Goal: Task Accomplishment & Management: Manage account settings

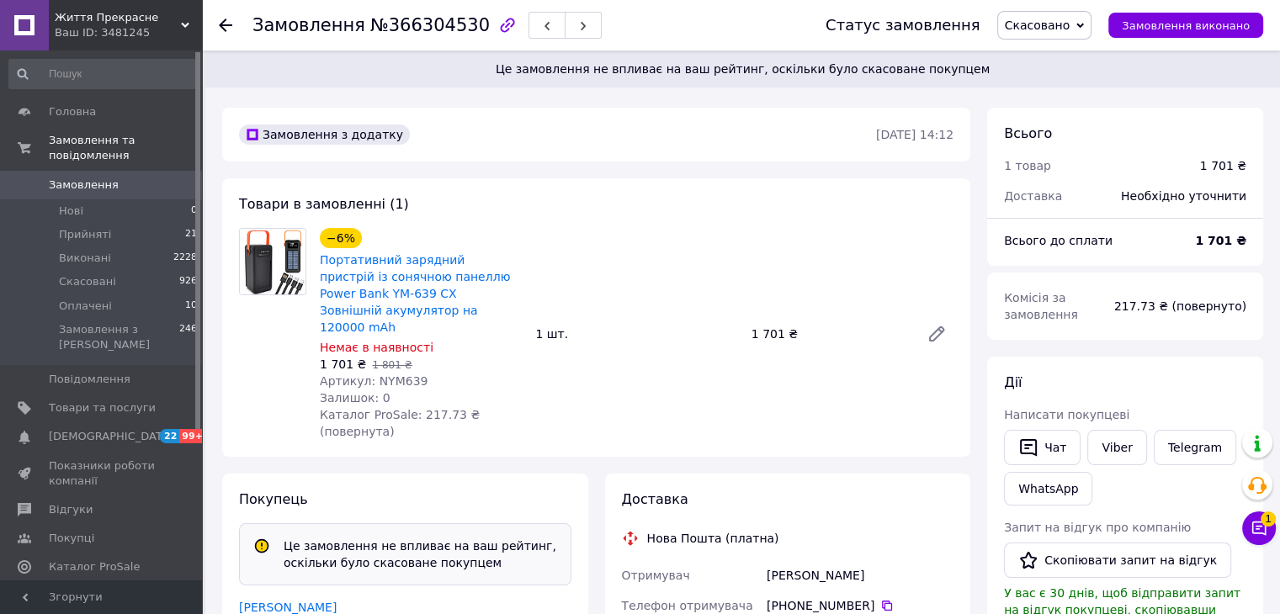
click at [77, 178] on span "Замовлення" at bounding box center [84, 185] width 70 height 15
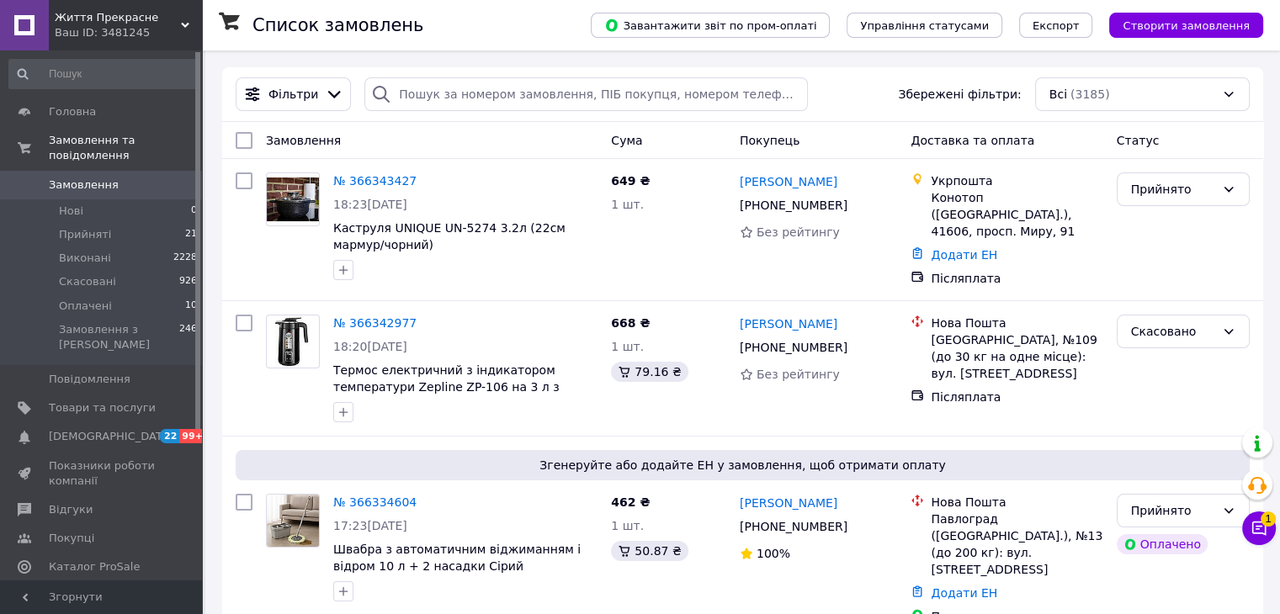
click at [73, 178] on span "Замовлення" at bounding box center [84, 185] width 70 height 15
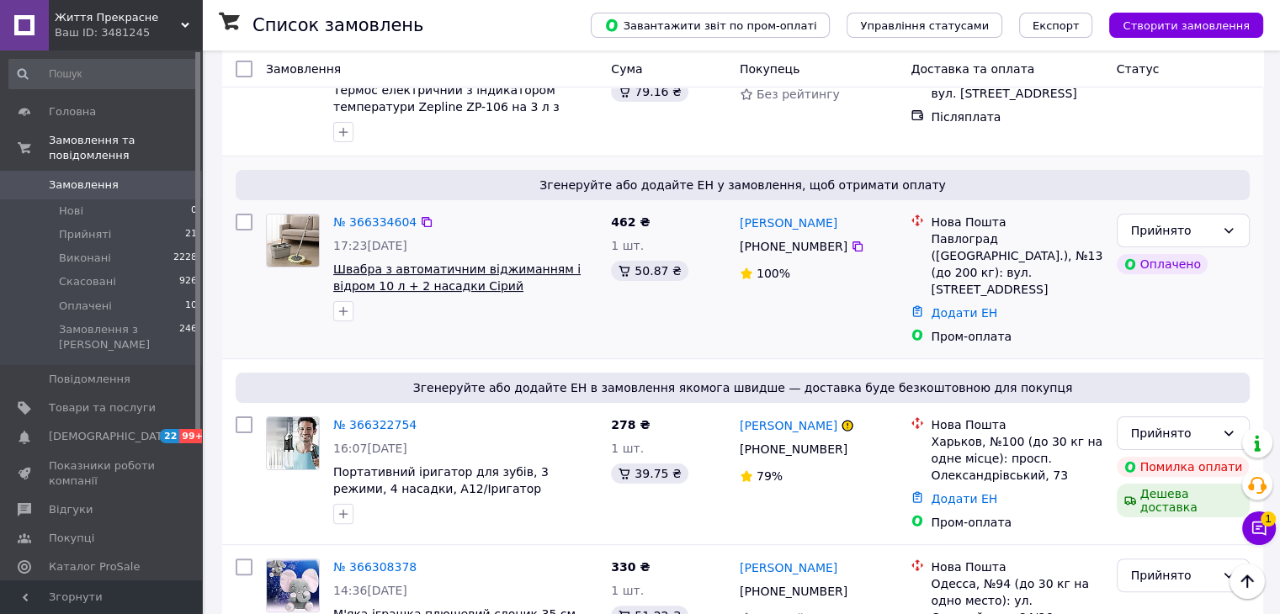
scroll to position [392, 0]
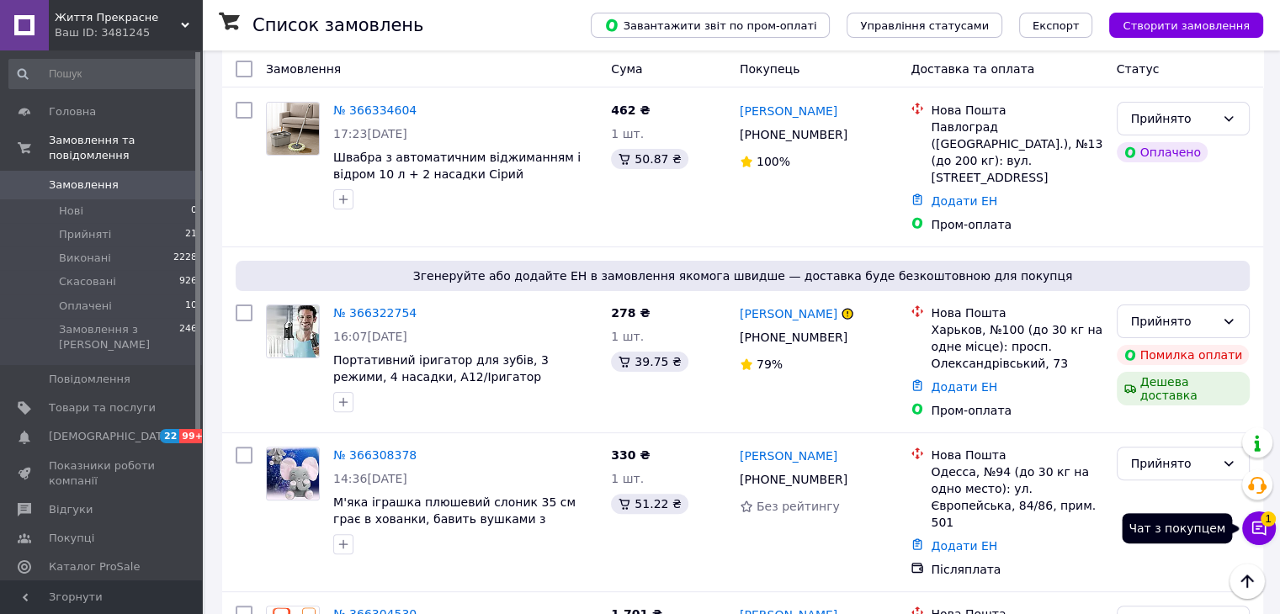
click at [1258, 531] on icon at bounding box center [1259, 528] width 17 height 17
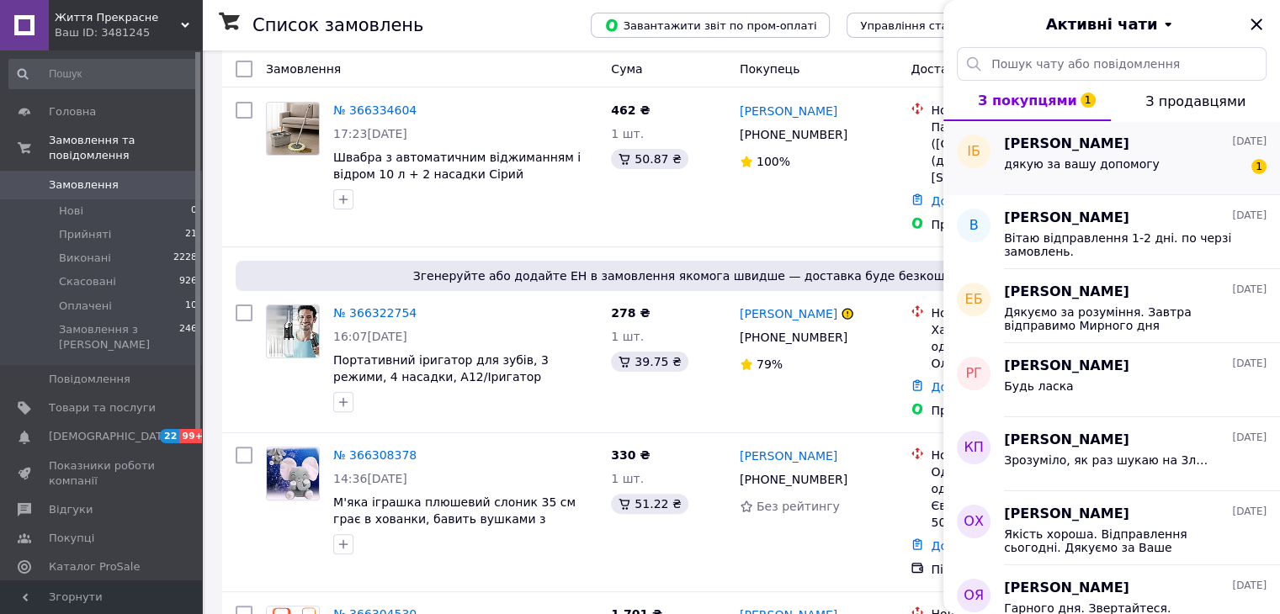
click at [1037, 156] on div "дякую за вашу допомогу 1" at bounding box center [1135, 167] width 263 height 27
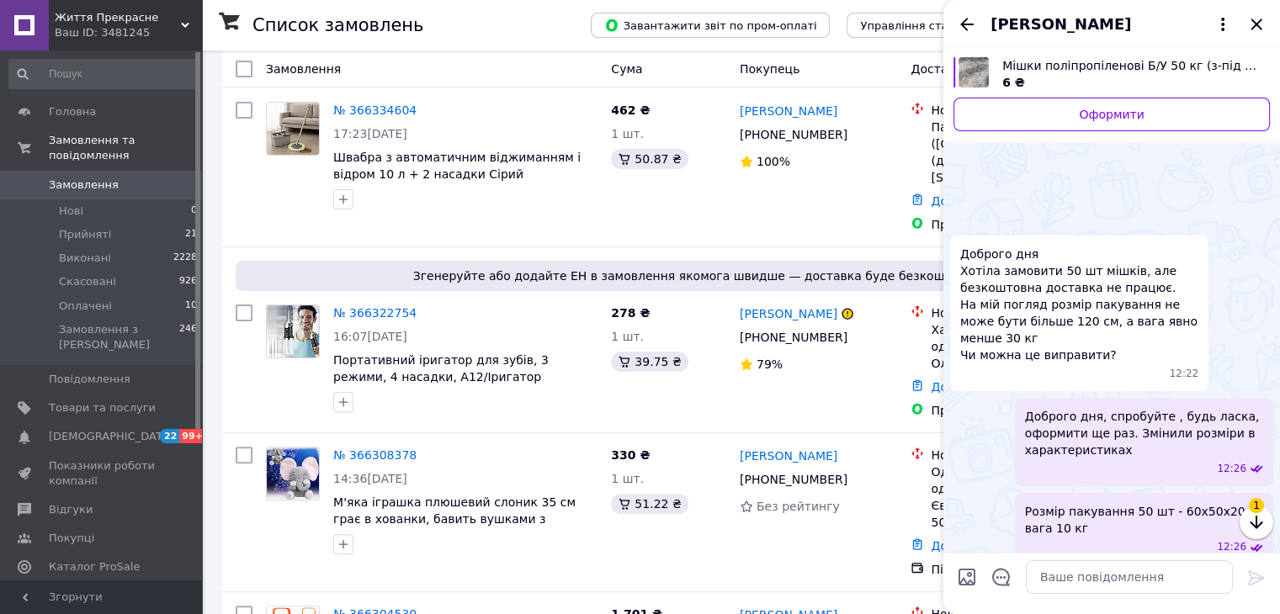
scroll to position [391, 0]
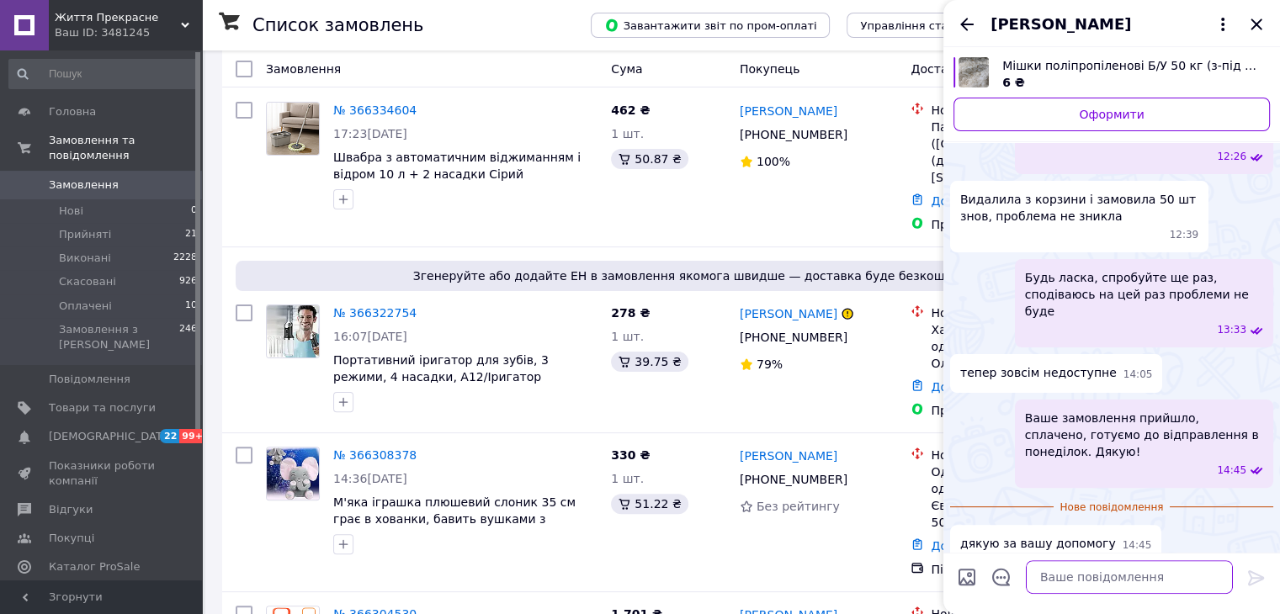
click at [1084, 581] on textarea at bounding box center [1129, 578] width 207 height 34
type textarea "будь ласка"
click at [1257, 580] on icon at bounding box center [1256, 578] width 16 height 15
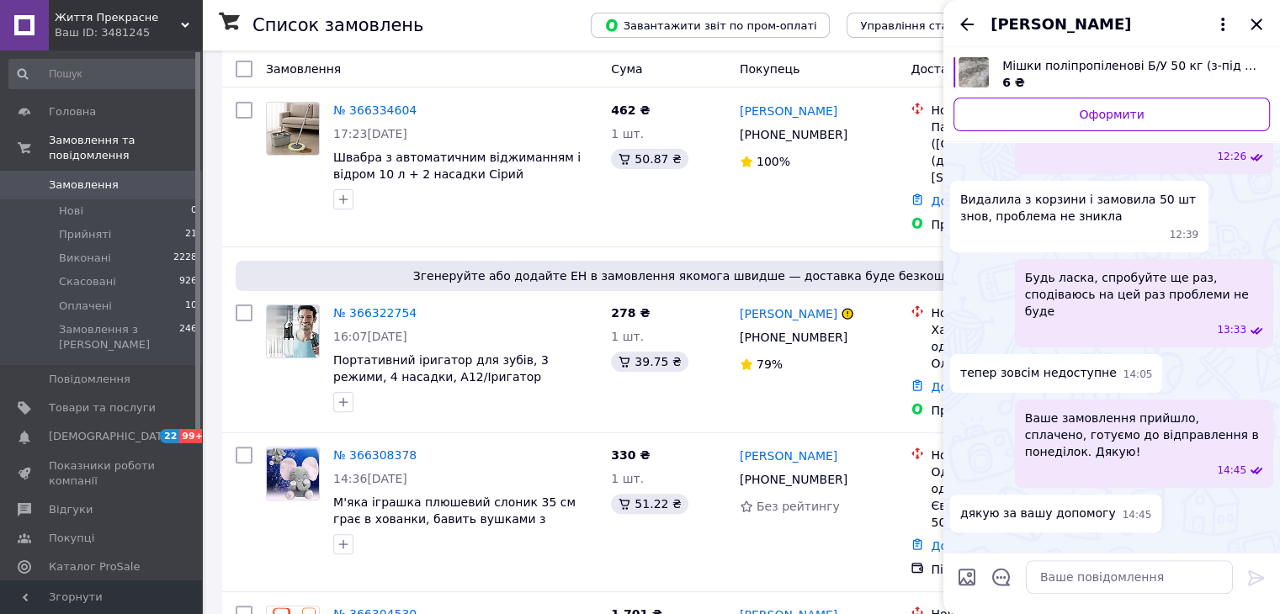
scroll to position [406, 0]
